Goal: Find specific page/section: Find specific page/section

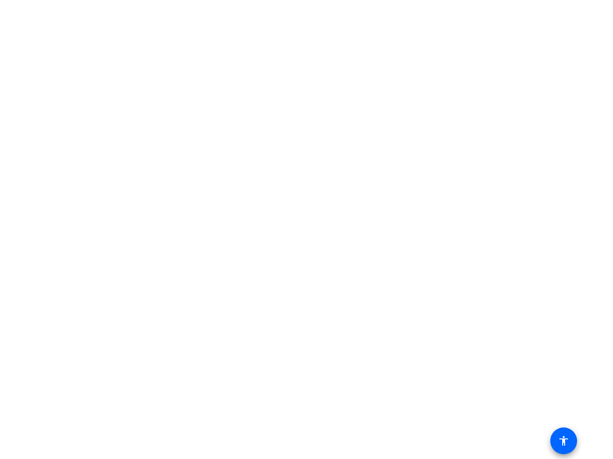
click at [563, 441] on mat-icon "accessibility" at bounding box center [563, 440] width 11 height 11
